Goal: Information Seeking & Learning: Learn about a topic

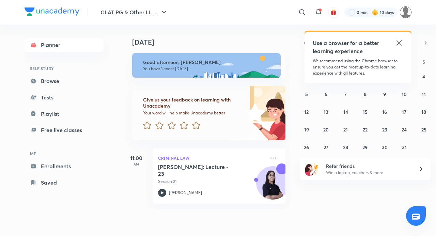
click at [407, 13] on img at bounding box center [406, 12] width 12 height 12
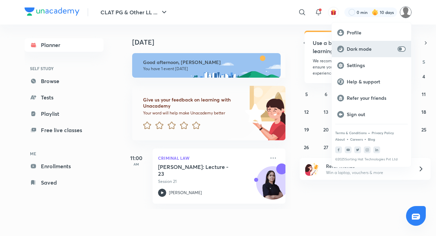
click at [402, 45] on div "Dark mode" at bounding box center [371, 49] width 79 height 16
checkbox input "true"
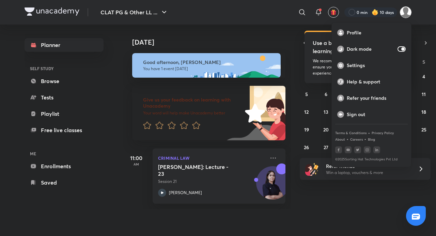
click at [339, 209] on div at bounding box center [218, 118] width 436 height 236
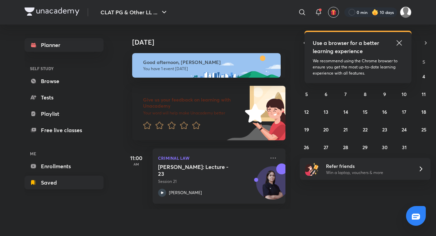
click at [73, 183] on link "Saved" at bounding box center [64, 183] width 79 height 14
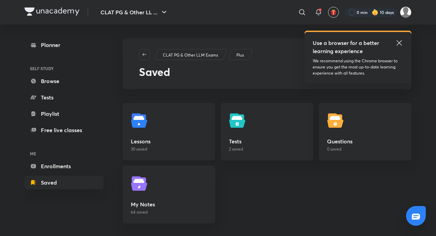
click at [206, 145] on h5 "Lessons" at bounding box center [169, 141] width 76 height 8
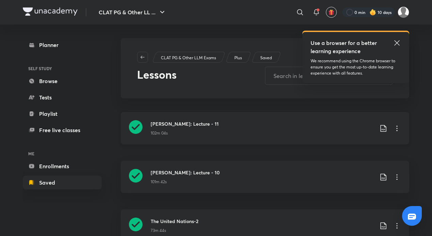
click at [399, 129] on icon at bounding box center [397, 128] width 8 height 8
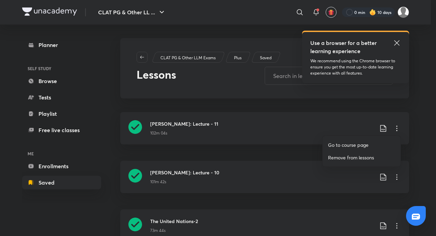
click at [348, 143] on p "Go to course page" at bounding box center [348, 144] width 41 height 7
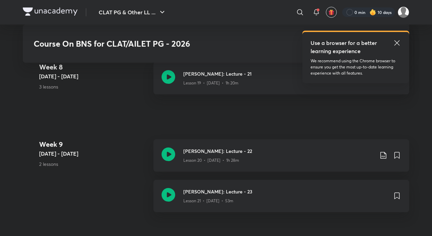
scroll to position [1328, 0]
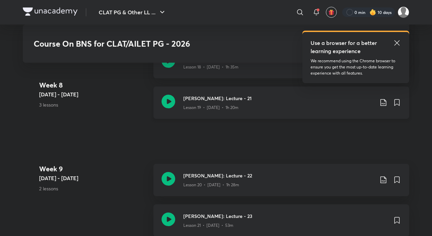
click at [217, 95] on h3 "Bhartiya Nyaya Sanhita: Lecture - 21" at bounding box center [279, 98] width 191 height 7
click at [201, 186] on p "Lesson 20 • Sep 29 • 1h 28m" at bounding box center [212, 185] width 56 height 6
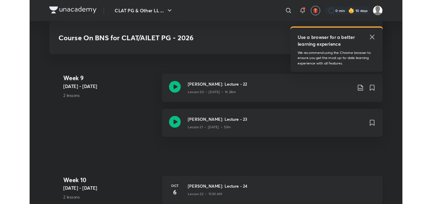
scroll to position [1376, 0]
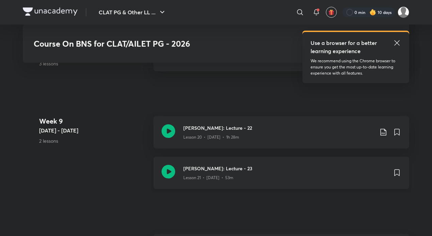
click at [169, 169] on icon at bounding box center [169, 172] width 14 height 14
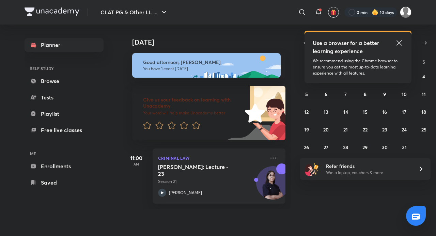
click at [399, 39] on icon at bounding box center [399, 43] width 8 height 8
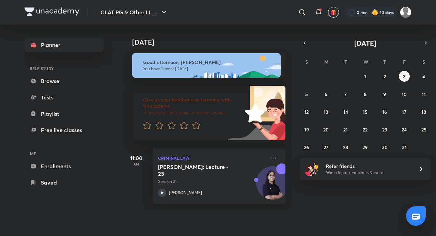
click at [380, 83] on div "28 29 30 1 2 3 4 5 6 7 8 9 10 11 12 13 14 15 16 17 18 19 20 21 22 23 24 25 26 2…" at bounding box center [365, 112] width 131 height 82
click at [380, 78] on button "2" at bounding box center [384, 76] width 11 height 11
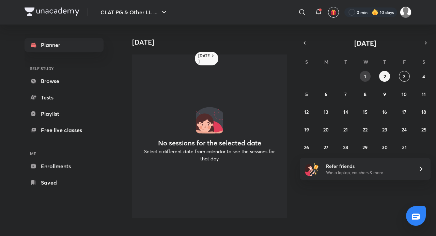
click at [366, 76] on abbr "1" at bounding box center [365, 76] width 2 height 6
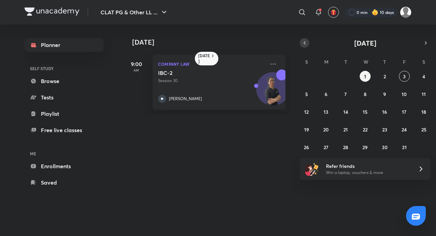
click at [300, 45] on button "button" at bounding box center [305, 43] width 10 height 10
click at [342, 148] on button "30" at bounding box center [345, 147] width 11 height 11
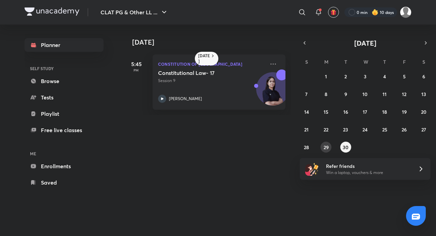
click at [325, 149] on abbr "29" at bounding box center [325, 147] width 5 height 6
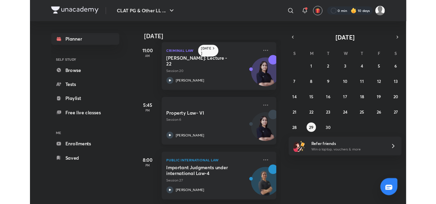
scroll to position [74, 0]
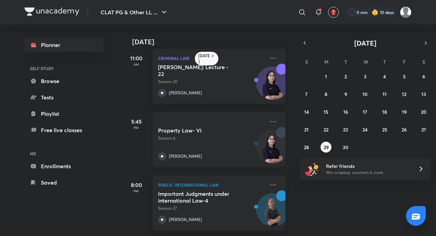
click at [208, 143] on div "Property Law- VI Session 6 Manjari Singh" at bounding box center [211, 143] width 107 height 33
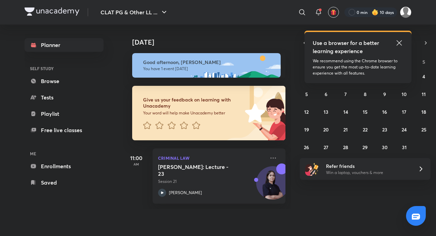
click at [117, 185] on div "Planner SELF STUDY Browse Tests Playlist Free live classes ME Enrollments Saved…" at bounding box center [218, 124] width 387 height 198
click at [80, 182] on link "Saved" at bounding box center [64, 183] width 79 height 14
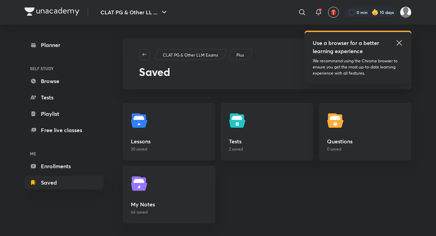
click at [196, 143] on h5 "Lessons" at bounding box center [169, 141] width 76 height 8
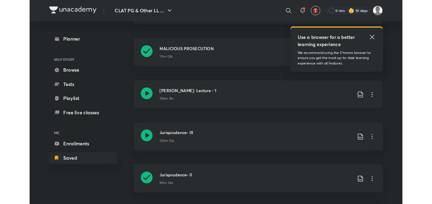
scroll to position [272, 0]
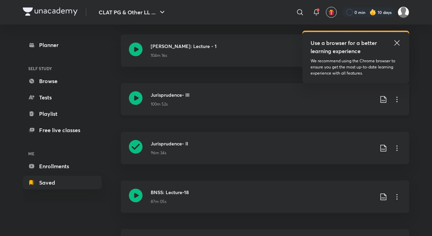
click at [129, 99] on icon at bounding box center [136, 98] width 14 height 14
